Goal: Use online tool/utility: Utilize a website feature to perform a specific function

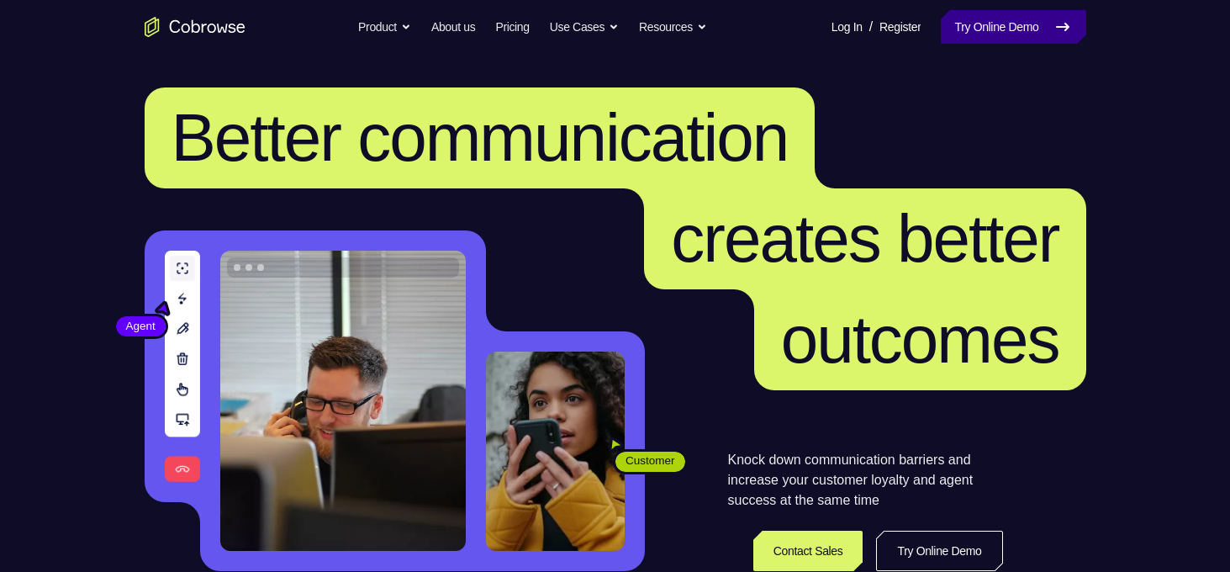
click at [986, 23] on link "Try Online Demo" at bounding box center [1013, 27] width 145 height 34
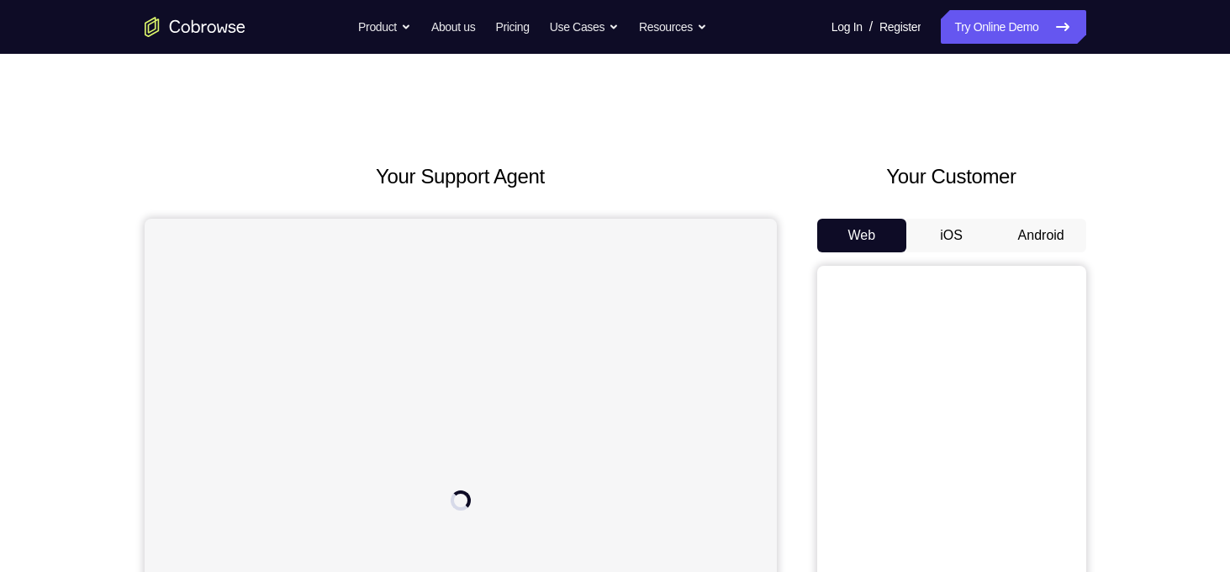
click at [1050, 241] on button "Android" at bounding box center [1042, 236] width 90 height 34
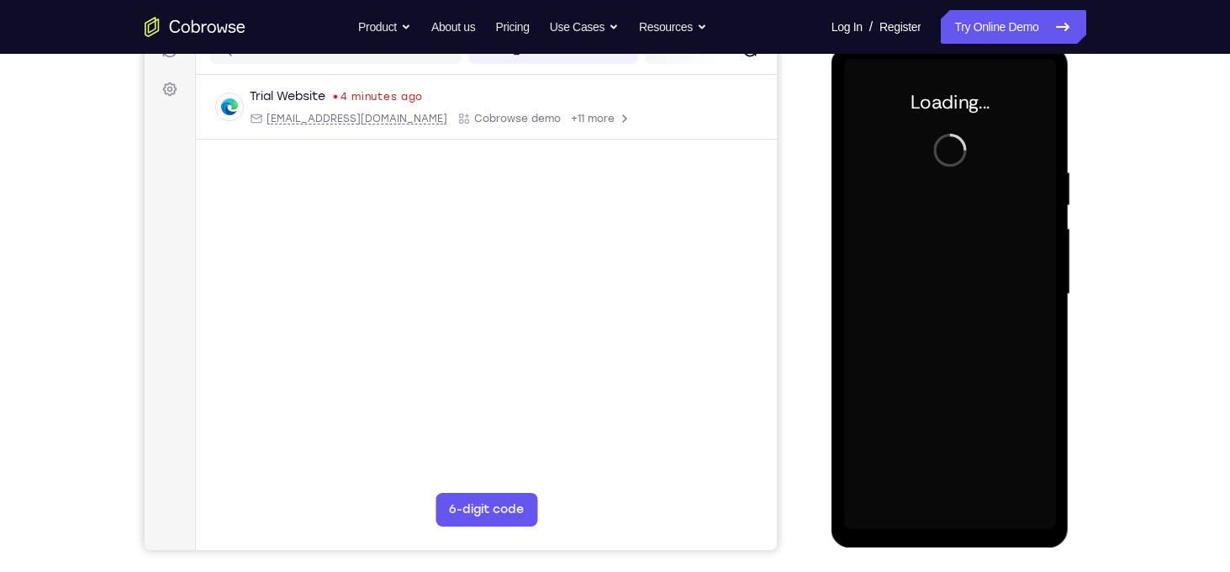
scroll to position [230, 0]
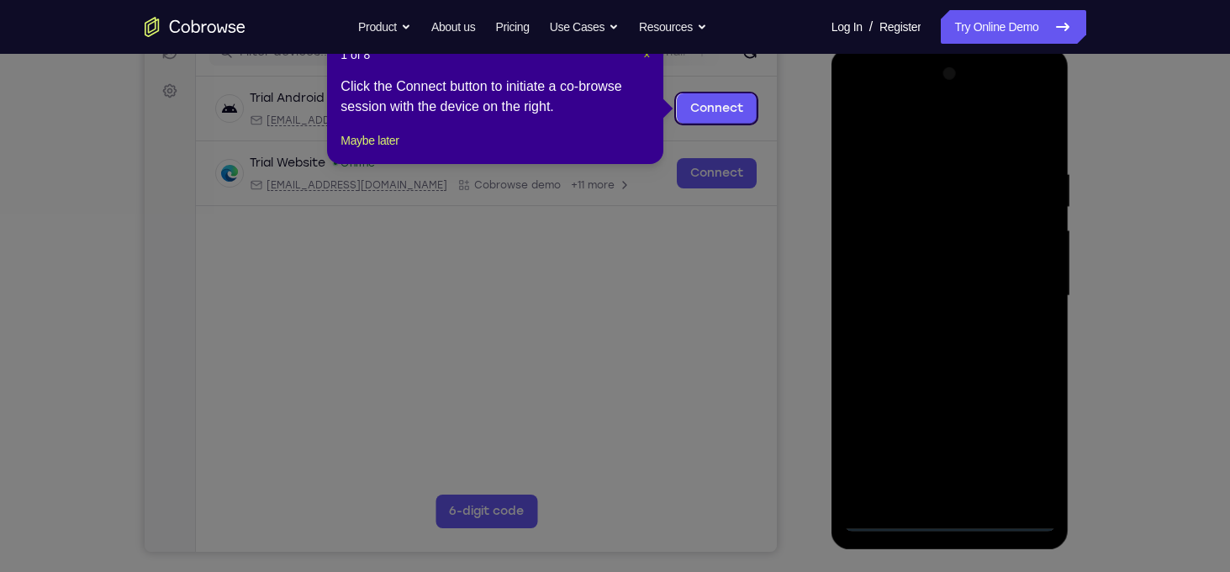
click at [645, 59] on span "×" at bounding box center [646, 54] width 7 height 13
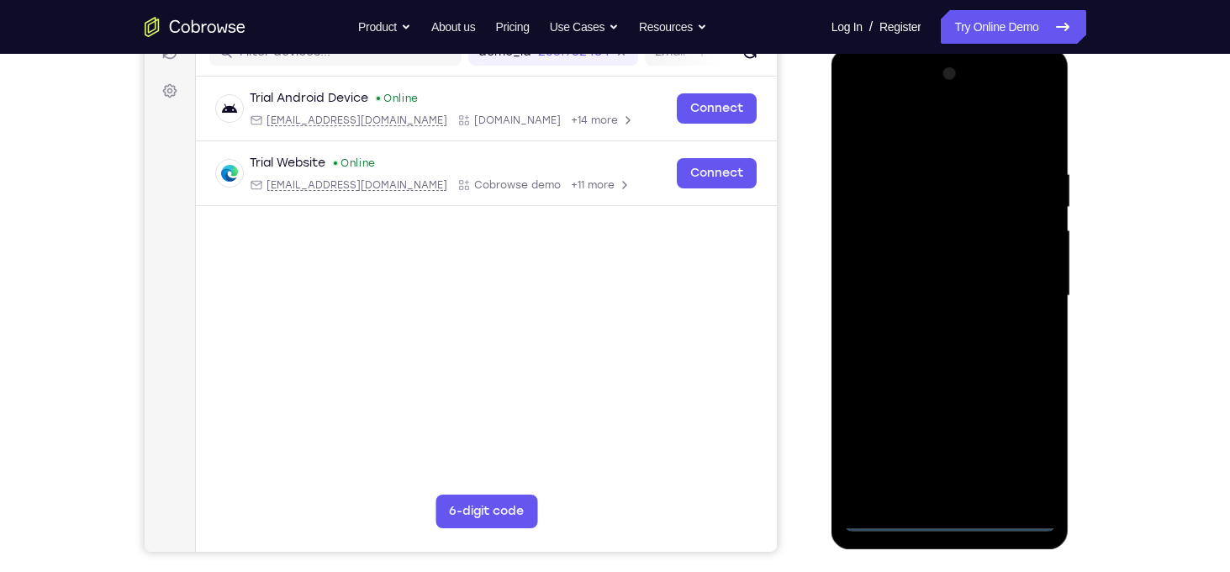
click at [959, 522] on div at bounding box center [950, 296] width 212 height 471
click at [1013, 453] on div at bounding box center [950, 296] width 212 height 471
click at [919, 154] on div at bounding box center [950, 296] width 212 height 471
click at [923, 136] on div at bounding box center [950, 296] width 212 height 471
click at [1023, 299] on div at bounding box center [950, 296] width 212 height 471
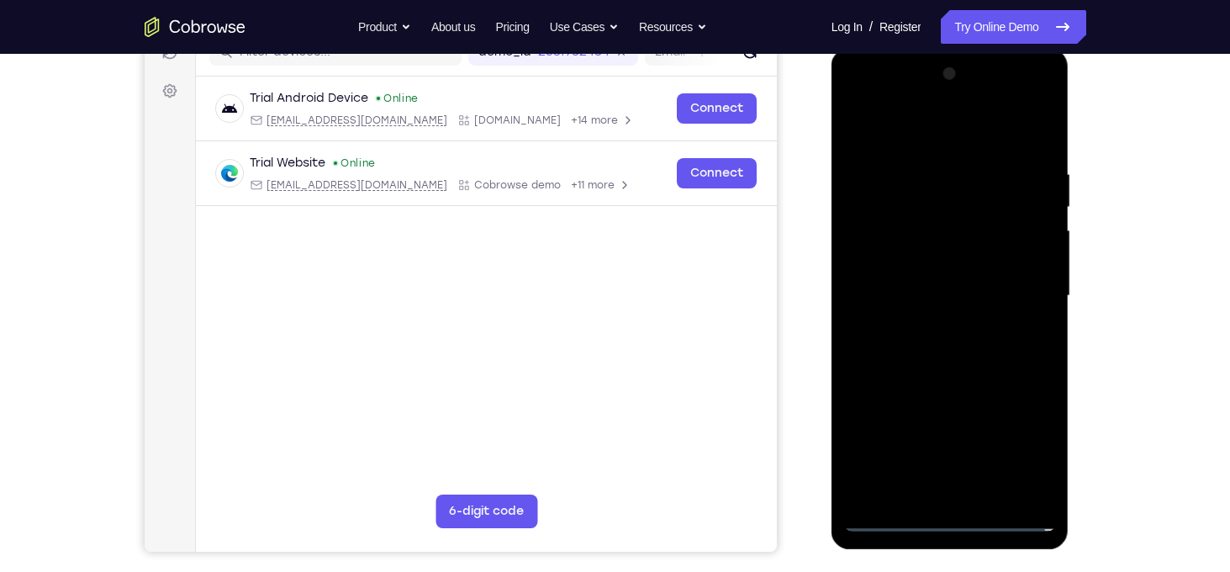
click at [928, 326] on div at bounding box center [950, 296] width 212 height 471
click at [944, 279] on div at bounding box center [950, 296] width 212 height 471
click at [935, 260] on div at bounding box center [950, 296] width 212 height 471
click at [1034, 260] on div at bounding box center [950, 296] width 212 height 471
click at [996, 290] on div at bounding box center [950, 296] width 212 height 471
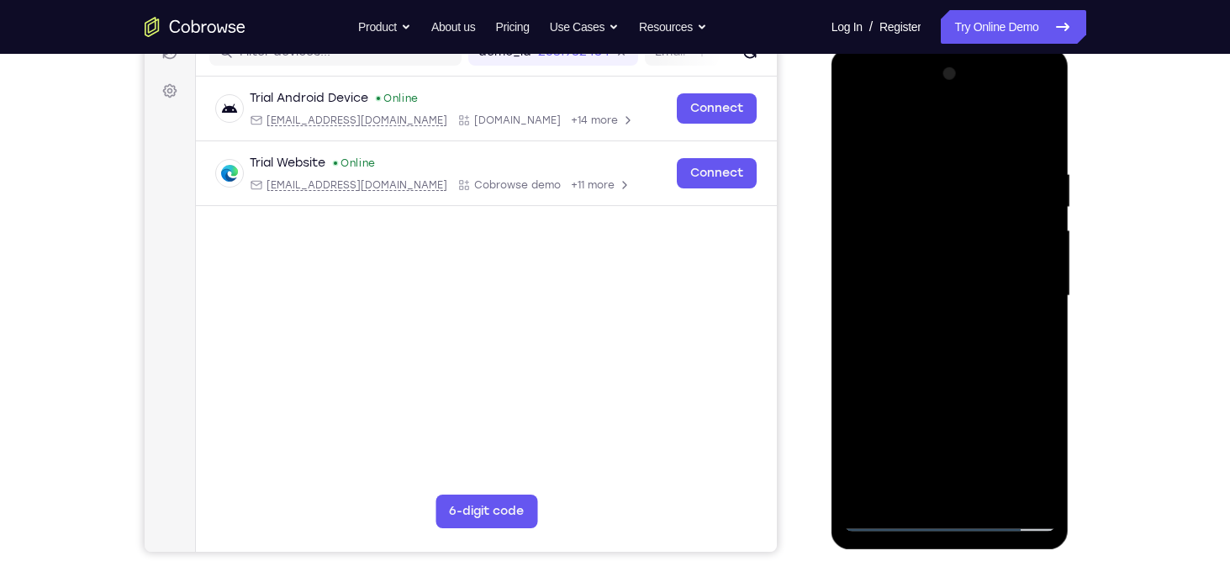
click at [1039, 153] on div at bounding box center [950, 296] width 212 height 471
drag, startPoint x: 1026, startPoint y: 330, endPoint x: 1025, endPoint y: 315, distance: 16.0
click at [1025, 315] on div at bounding box center [950, 296] width 212 height 471
click at [1017, 356] on div at bounding box center [950, 296] width 212 height 471
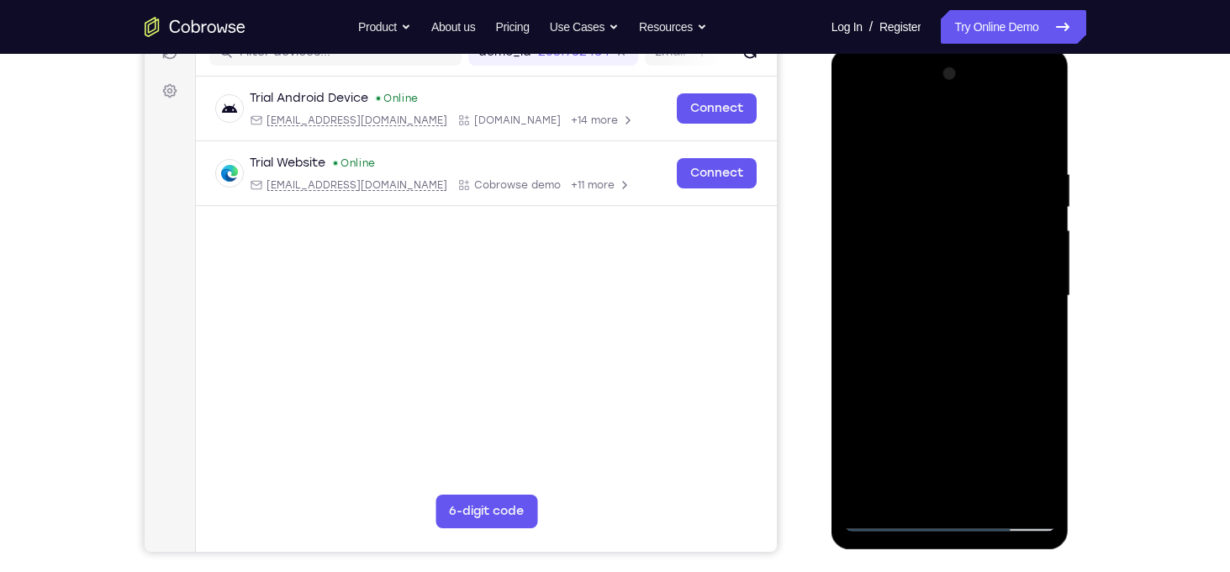
click at [929, 161] on div at bounding box center [950, 296] width 212 height 471
click at [997, 263] on div at bounding box center [950, 296] width 212 height 471
drag, startPoint x: 940, startPoint y: 131, endPoint x: 888, endPoint y: -56, distance: 193.8
click at [888, 48] on html "Online web based iOS Simulators and Android Emulators. Run iPhone, iPad, Mobile…" at bounding box center [952, 300] width 240 height 505
click at [1025, 209] on div at bounding box center [950, 296] width 212 height 471
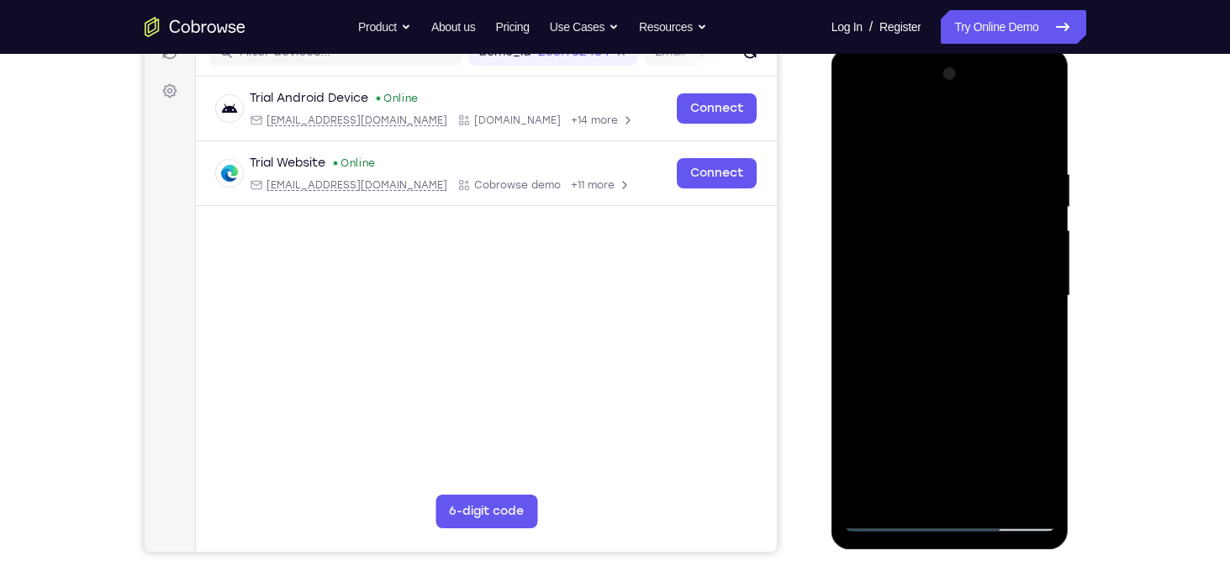
click at [1036, 129] on div at bounding box center [950, 296] width 212 height 471
drag, startPoint x: 1029, startPoint y: 156, endPoint x: 947, endPoint y: 182, distance: 86.7
click at [947, 182] on div at bounding box center [950, 296] width 212 height 471
drag, startPoint x: 1007, startPoint y: 164, endPoint x: 951, endPoint y: 167, distance: 55.6
click at [951, 167] on div at bounding box center [950, 296] width 212 height 471
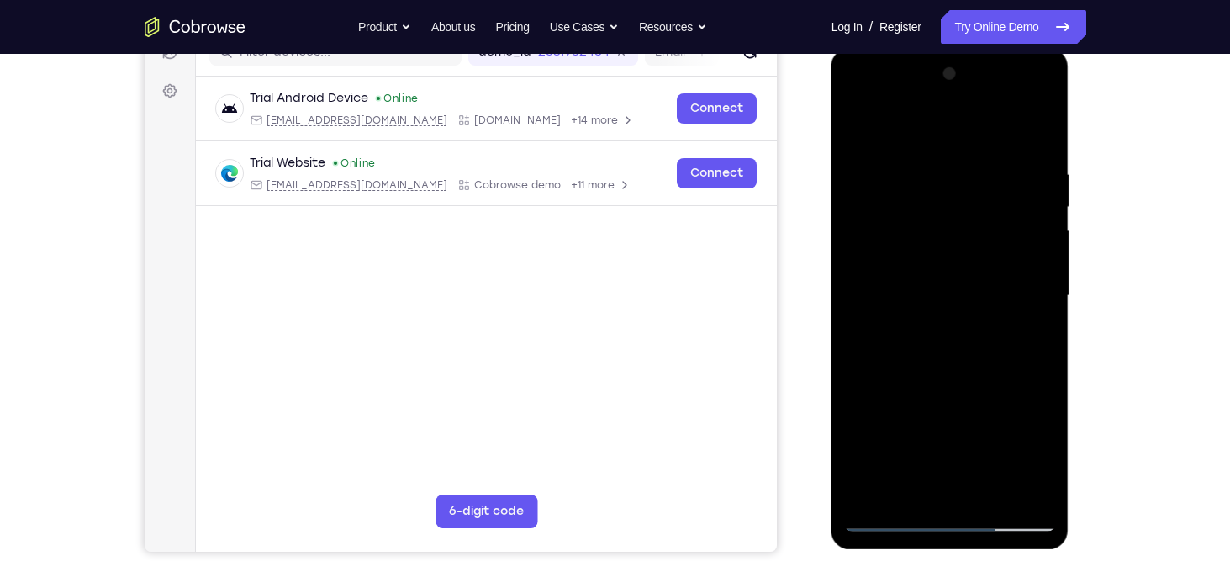
drag, startPoint x: 992, startPoint y: 164, endPoint x: 957, endPoint y: 171, distance: 36.0
click at [957, 171] on div at bounding box center [950, 296] width 212 height 471
click at [1039, 122] on div at bounding box center [950, 296] width 212 height 471
click at [855, 124] on div at bounding box center [950, 296] width 212 height 471
drag, startPoint x: 979, startPoint y: 408, endPoint x: 1018, endPoint y: 277, distance: 136.8
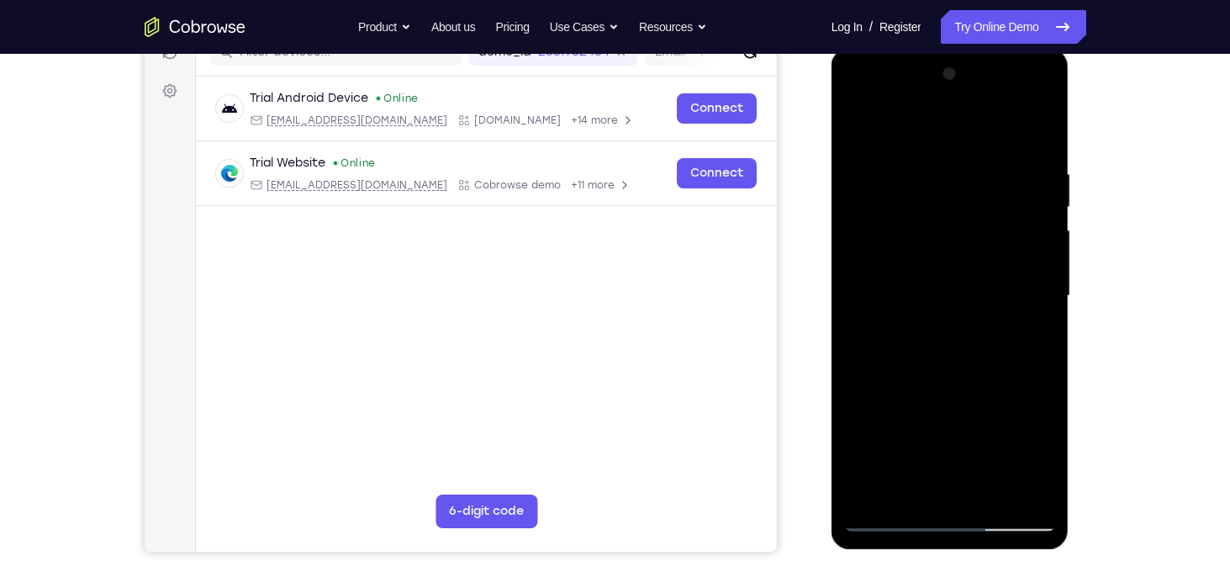
click at [1018, 277] on div at bounding box center [950, 296] width 212 height 471
drag, startPoint x: 982, startPoint y: 434, endPoint x: 986, endPoint y: 307, distance: 127.1
click at [986, 307] on div at bounding box center [950, 296] width 212 height 471
drag, startPoint x: 973, startPoint y: 362, endPoint x: 986, endPoint y: 247, distance: 116.0
click at [986, 247] on div at bounding box center [950, 296] width 212 height 471
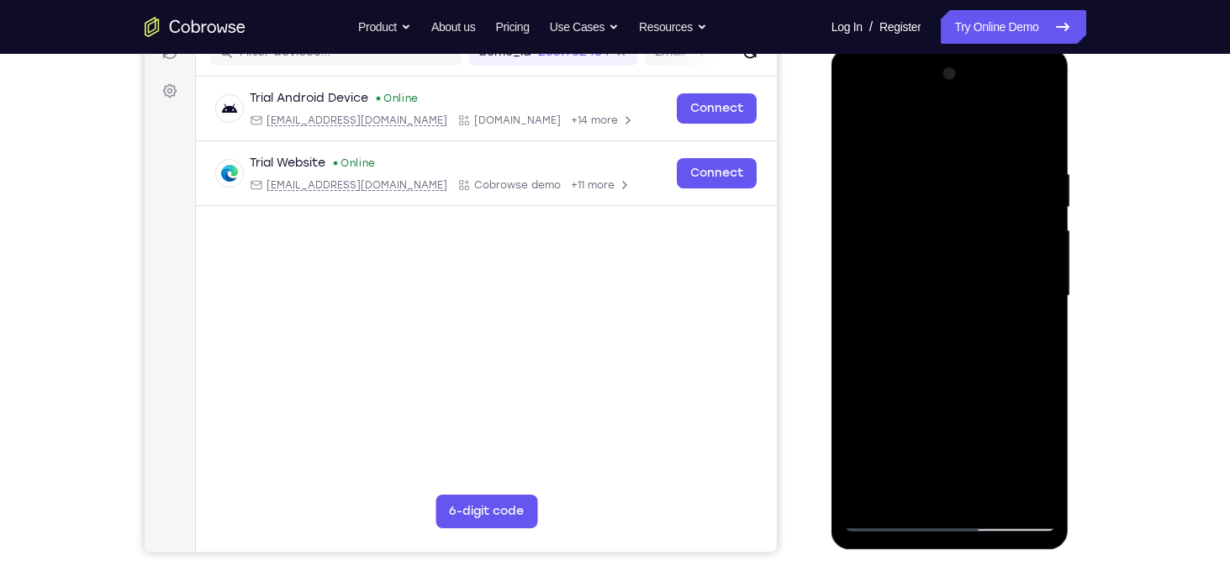
drag, startPoint x: 1028, startPoint y: 388, endPoint x: 993, endPoint y: 178, distance: 212.2
click at [993, 178] on div at bounding box center [950, 296] width 212 height 471
drag, startPoint x: 1007, startPoint y: 295, endPoint x: 1020, endPoint y: 209, distance: 86.8
click at [1020, 209] on div at bounding box center [950, 296] width 212 height 471
click at [1047, 315] on div at bounding box center [950, 296] width 212 height 471
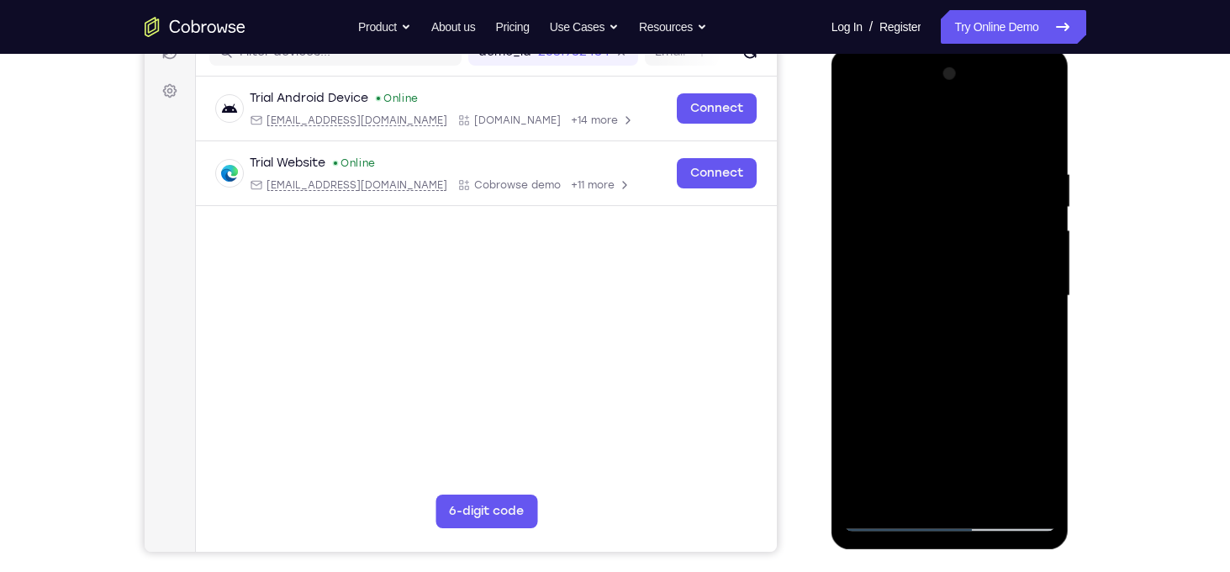
click at [1047, 315] on div at bounding box center [950, 296] width 212 height 471
click at [997, 489] on div at bounding box center [950, 296] width 212 height 471
click at [994, 389] on div at bounding box center [950, 296] width 212 height 471
click at [876, 512] on div at bounding box center [950, 296] width 212 height 471
click at [891, 516] on div at bounding box center [950, 296] width 212 height 471
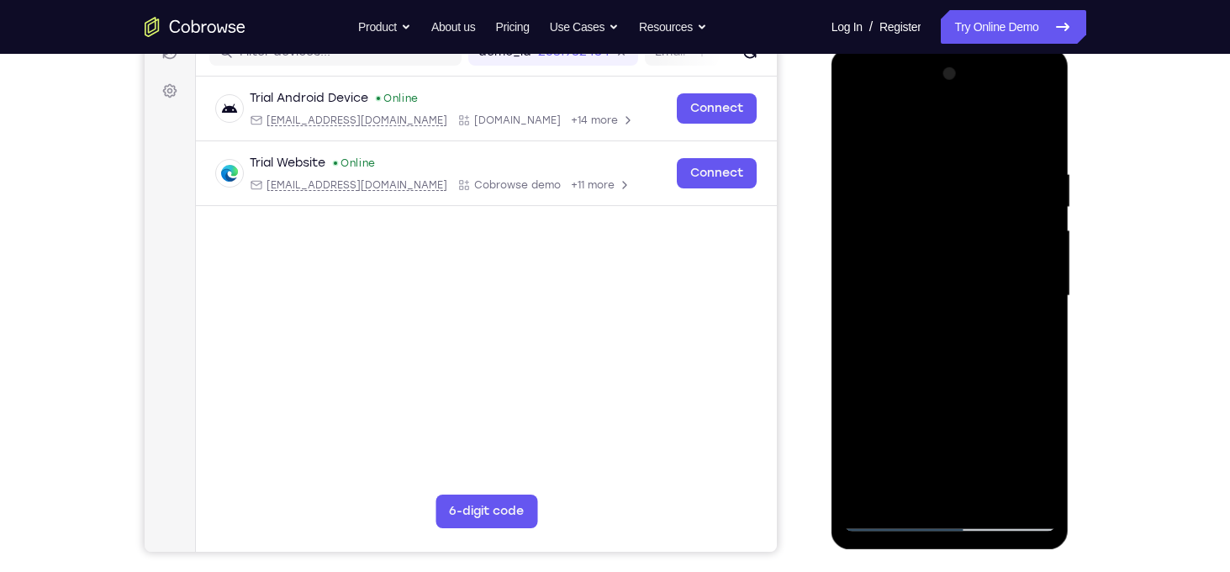
drag, startPoint x: 907, startPoint y: 470, endPoint x: 926, endPoint y: 347, distance: 124.2
drag, startPoint x: 926, startPoint y: 347, endPoint x: 886, endPoint y: 433, distance: 94.8
click at [886, 433] on div at bounding box center [950, 296] width 212 height 471
drag, startPoint x: 886, startPoint y: 433, endPoint x: 870, endPoint y: 309, distance: 124.6
click at [870, 309] on div at bounding box center [950, 296] width 212 height 471
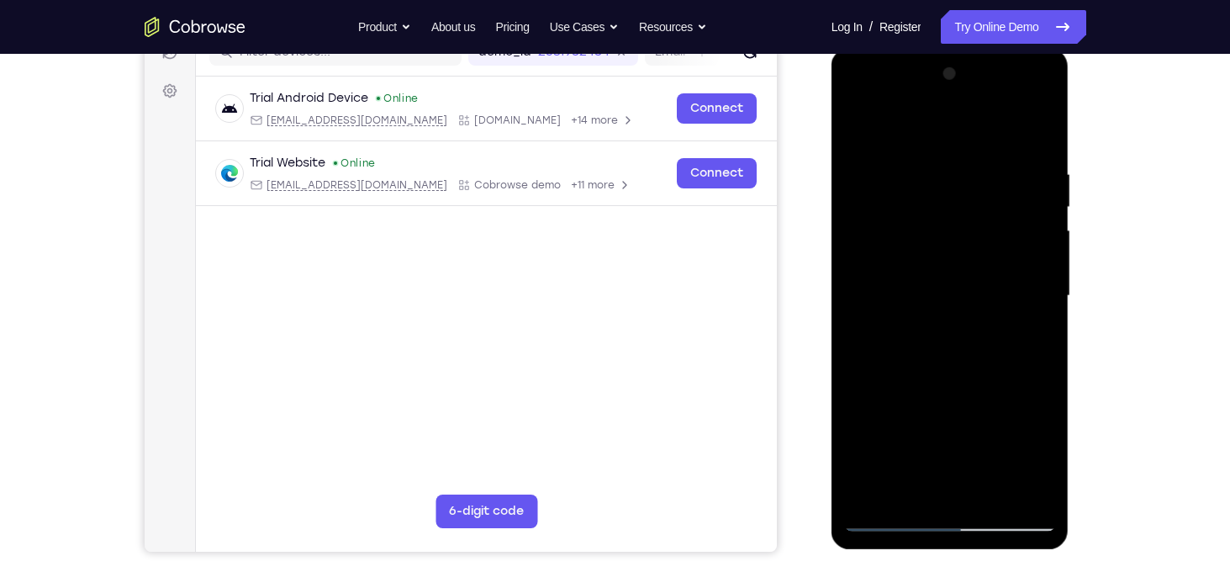
drag, startPoint x: 919, startPoint y: 370, endPoint x: 935, endPoint y: 230, distance: 141.3
click at [935, 230] on div at bounding box center [950, 296] width 212 height 471
drag, startPoint x: 935, startPoint y: 330, endPoint x: 967, endPoint y: 117, distance: 215.1
click at [967, 117] on div at bounding box center [950, 296] width 212 height 471
drag, startPoint x: 953, startPoint y: 378, endPoint x: 991, endPoint y: 204, distance: 178.3
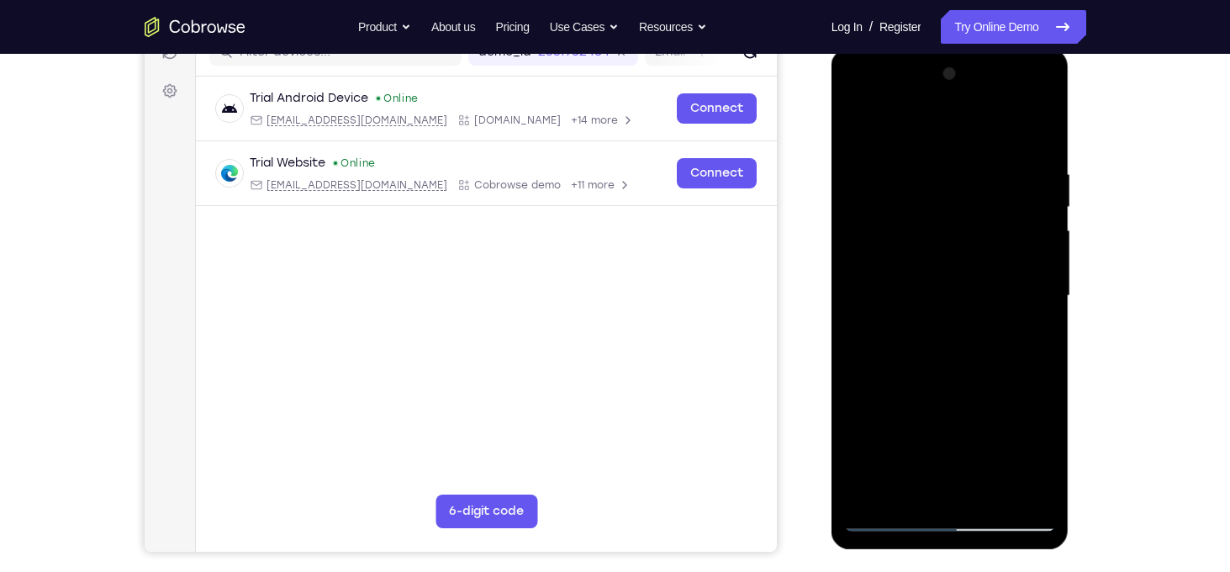
click at [991, 204] on div at bounding box center [950, 296] width 212 height 471
drag, startPoint x: 960, startPoint y: 373, endPoint x: 1001, endPoint y: 270, distance: 111.0
click at [1001, 270] on div at bounding box center [950, 296] width 212 height 471
click at [1040, 272] on div at bounding box center [950, 296] width 212 height 471
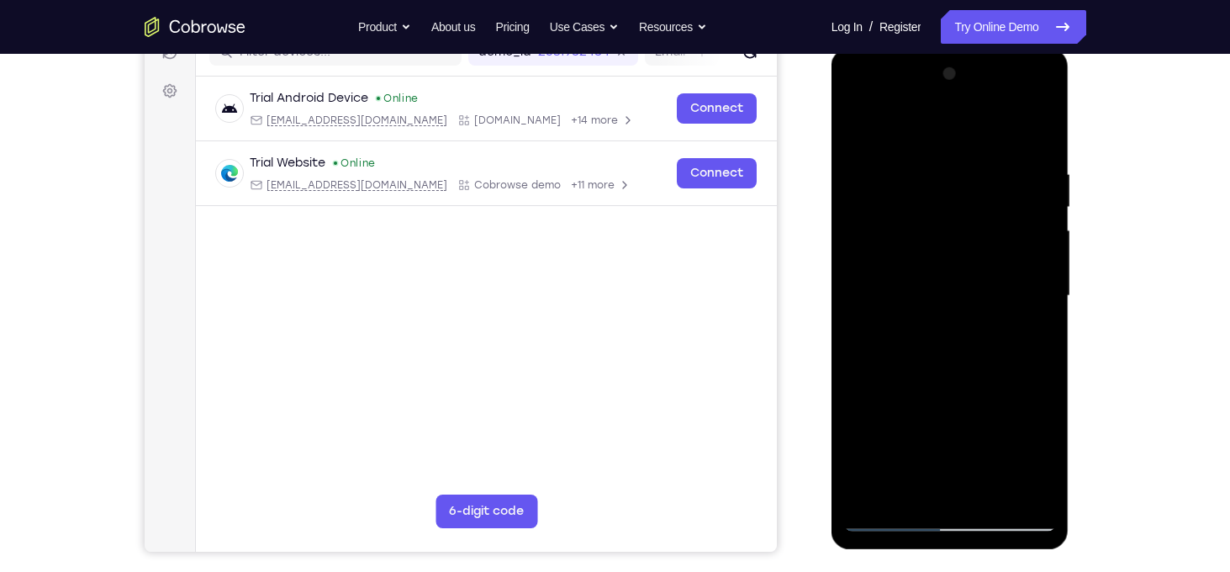
click at [1039, 273] on div at bounding box center [950, 296] width 212 height 471
